Goal: Transaction & Acquisition: Purchase product/service

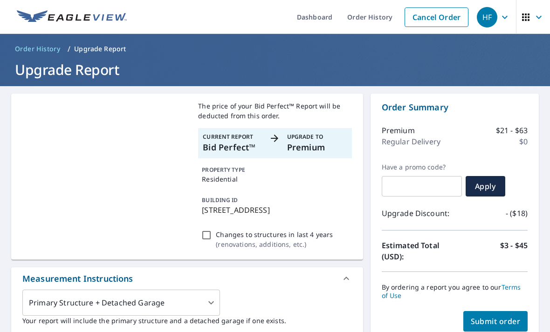
scroll to position [181, 0]
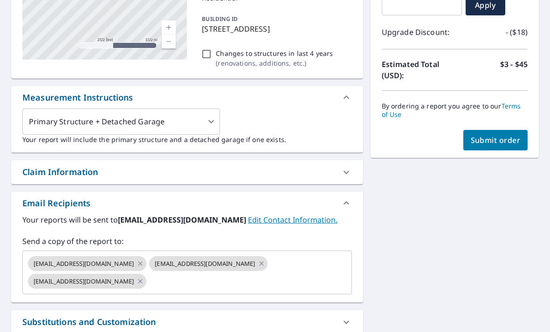
click at [282, 273] on input "text" at bounding box center [241, 282] width 186 height 18
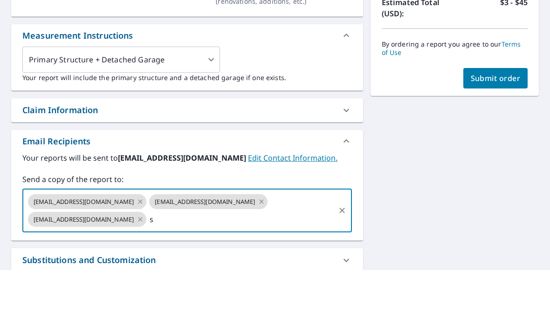
scroll to position [30, 0]
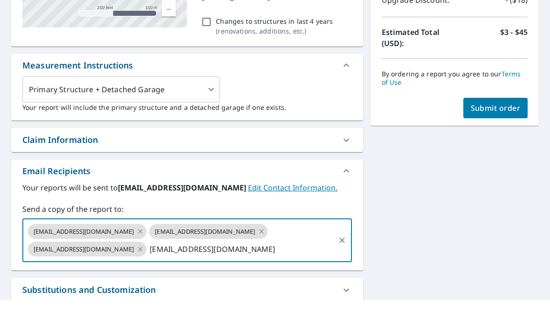
type input "[EMAIL_ADDRESS][DOMAIN_NAME]"
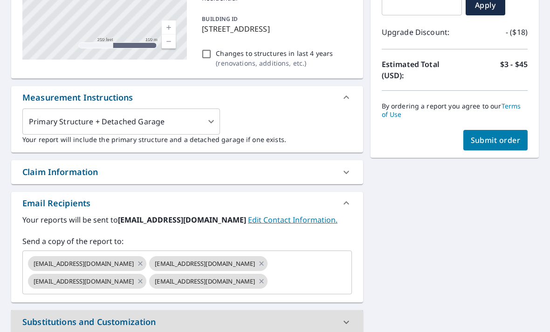
click at [511, 102] on link "Terms of Use" at bounding box center [451, 110] width 139 height 17
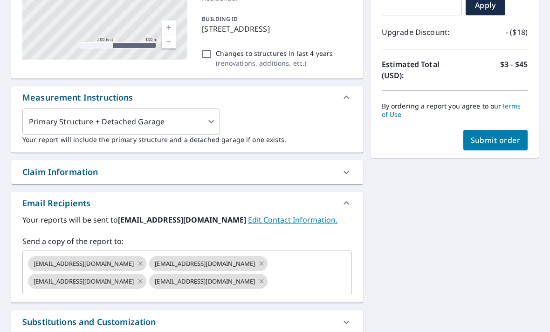
click at [486, 135] on span "Submit order" at bounding box center [496, 140] width 50 height 10
checkbox input "true"
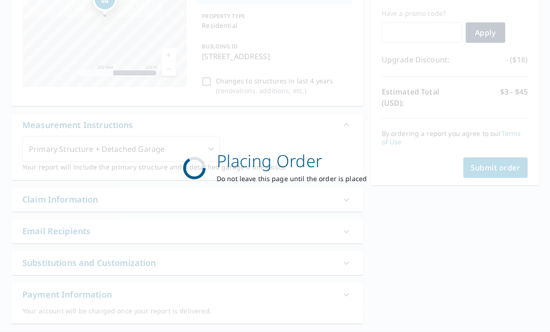
scroll to position [0, 0]
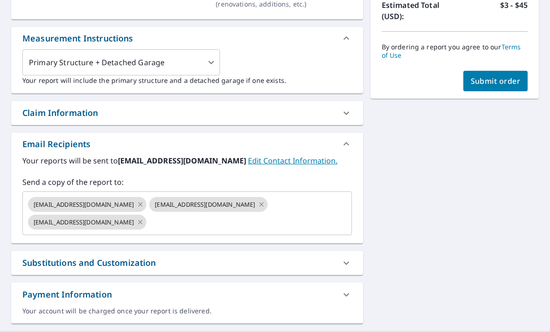
scroll to position [241, 0]
click at [179, 226] on input "text" at bounding box center [241, 223] width 186 height 18
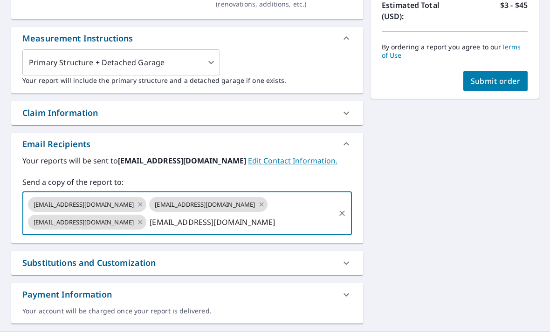
type input "[EMAIL_ADDRESS][DOMAIN_NAME]"
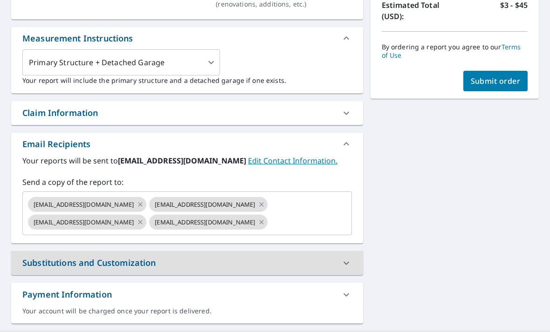
click at [503, 76] on span "Submit order" at bounding box center [496, 81] width 50 height 10
checkbox input "true"
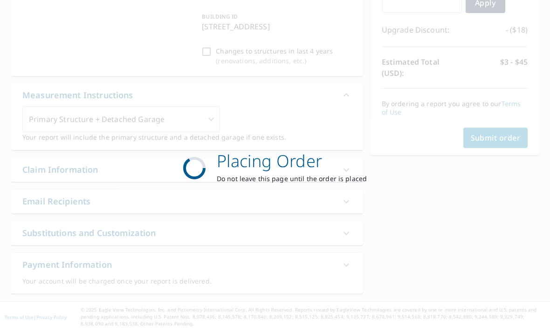
scroll to position [154, 0]
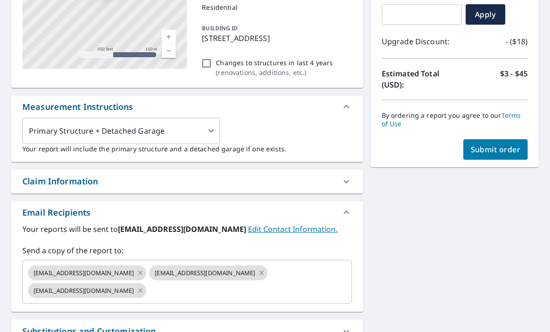
scroll to position [175, 0]
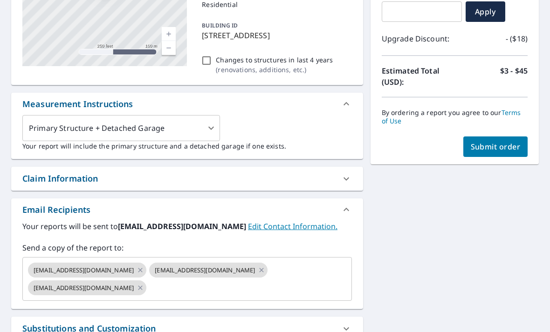
click at [298, 294] on input "text" at bounding box center [241, 288] width 186 height 18
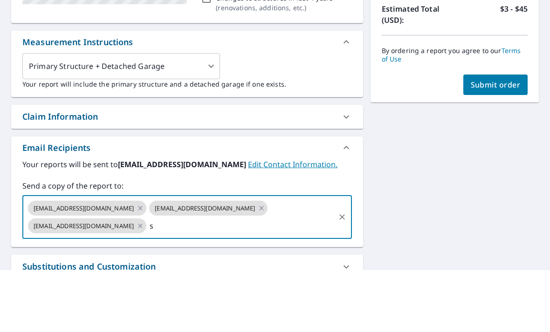
scroll to position [30, 0]
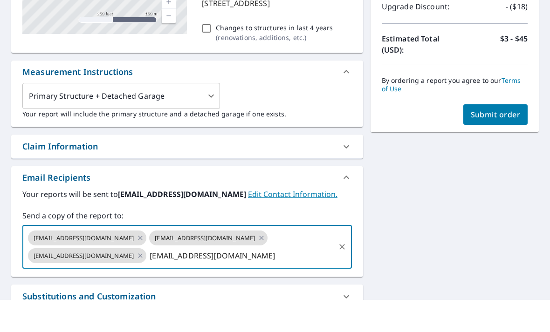
type input "[EMAIL_ADDRESS][DOMAIN_NAME]"
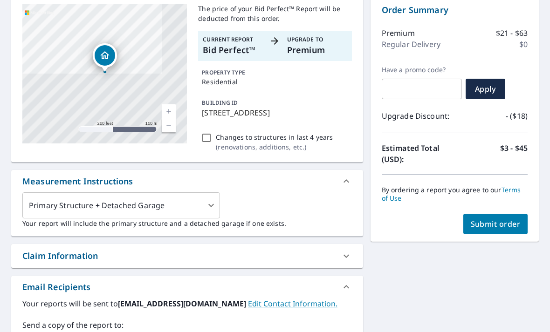
scroll to position [97, 0]
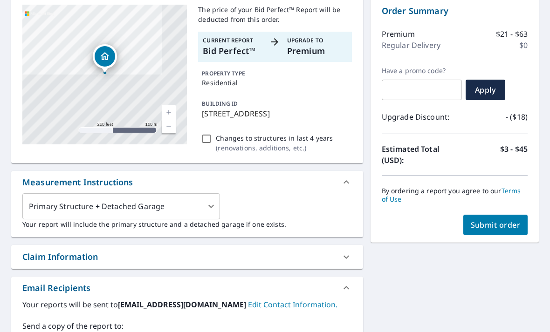
click at [497, 220] on span "Submit order" at bounding box center [496, 225] width 50 height 10
checkbox input "true"
